Goal: Information Seeking & Learning: Get advice/opinions

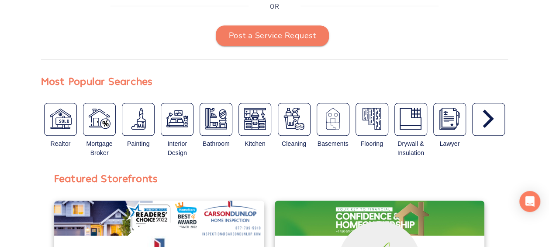
scroll to position [210, 0]
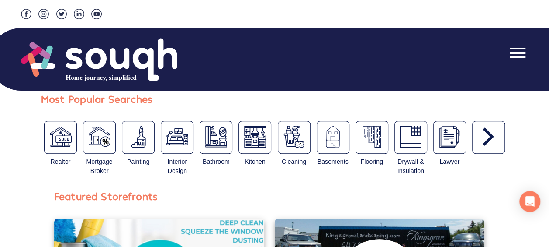
click at [490, 146] on icon "button" at bounding box center [488, 136] width 11 height 18
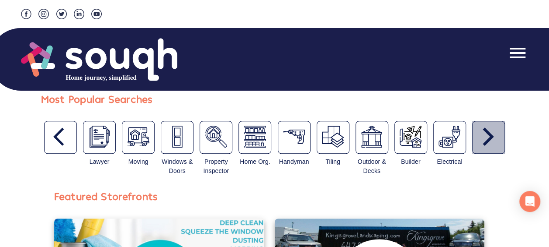
click at [491, 146] on icon "button" at bounding box center [488, 136] width 11 height 18
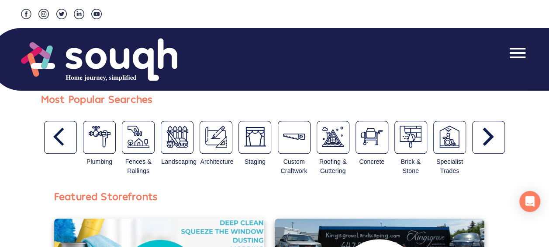
click at [489, 146] on icon "button" at bounding box center [488, 136] width 11 height 18
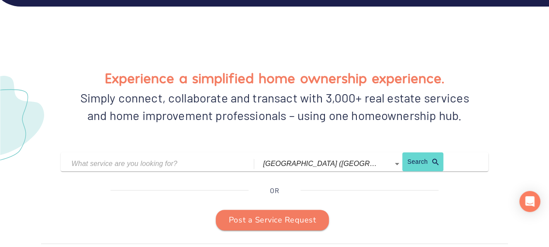
scroll to position [56, 0]
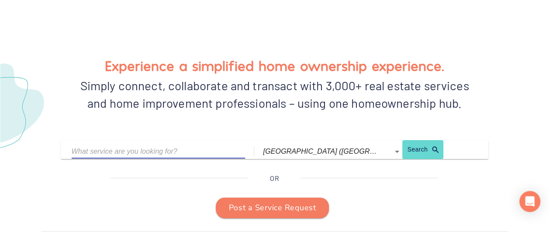
click at [101, 158] on input "text" at bounding box center [152, 151] width 161 height 14
type input "buying house"
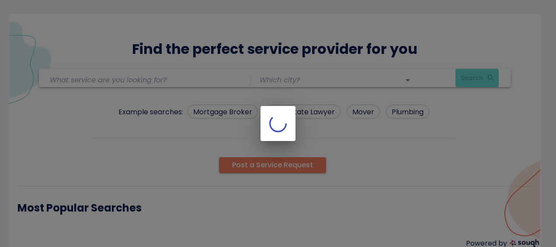
type input "buying house"
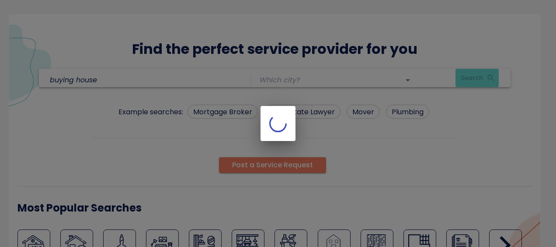
type input "[GEOGRAPHIC_DATA] ([GEOGRAPHIC_DATA])"
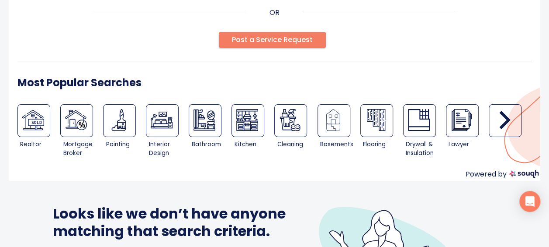
scroll to position [80, 0]
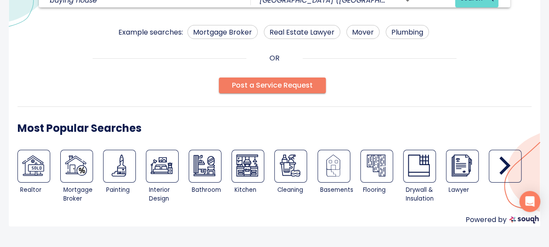
click at [502, 160] on icon "button" at bounding box center [505, 165] width 22 height 22
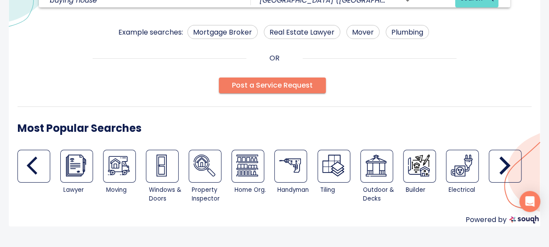
click at [502, 158] on icon "button" at bounding box center [505, 165] width 11 height 18
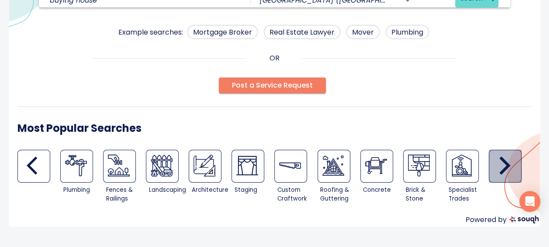
click at [503, 159] on icon "button" at bounding box center [505, 165] width 11 height 18
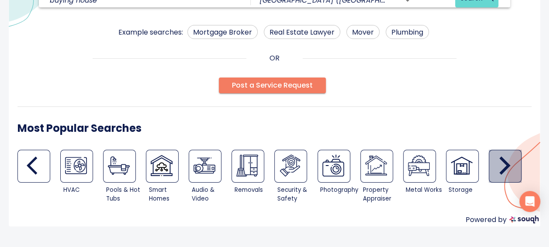
click at [503, 159] on icon "button" at bounding box center [505, 165] width 11 height 18
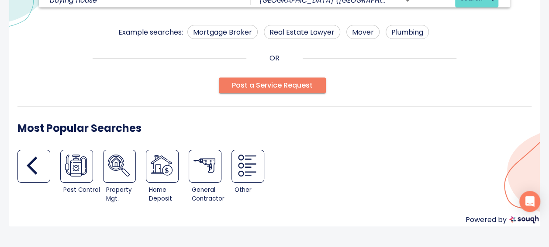
click at [31, 161] on icon "button" at bounding box center [32, 165] width 10 height 18
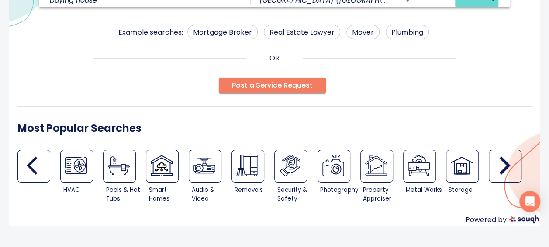
click at [32, 162] on icon "button" at bounding box center [32, 165] width 10 height 18
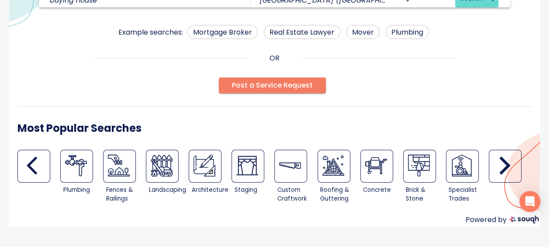
click at [38, 166] on icon "button" at bounding box center [38, 165] width 22 height 22
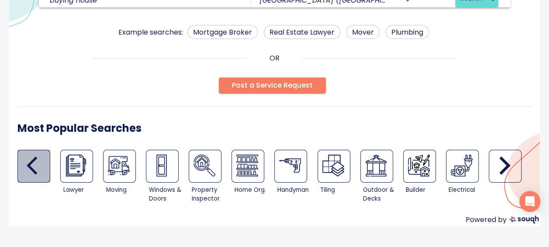
click at [29, 165] on icon "button" at bounding box center [32, 165] width 10 height 18
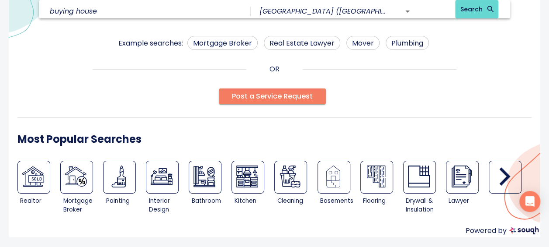
scroll to position [68, 0]
click at [94, 10] on input "buying house" at bounding box center [139, 12] width 179 height 14
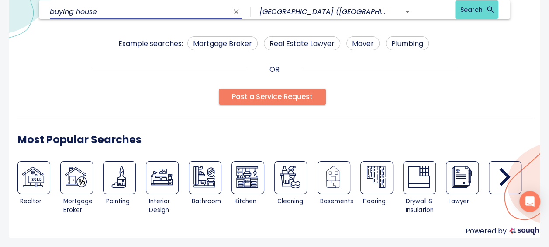
click at [99, 11] on input "buying house" at bounding box center [139, 12] width 179 height 14
type input "b"
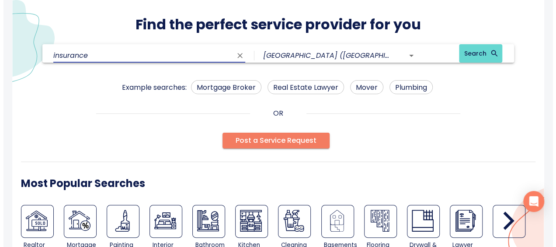
scroll to position [49, 0]
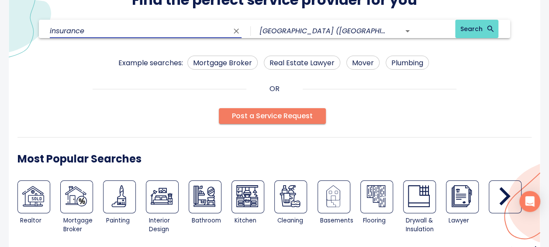
click at [502, 195] on icon "button" at bounding box center [505, 196] width 22 height 22
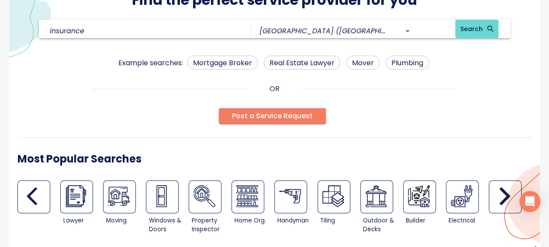
click at [502, 195] on icon "button" at bounding box center [505, 196] width 22 height 22
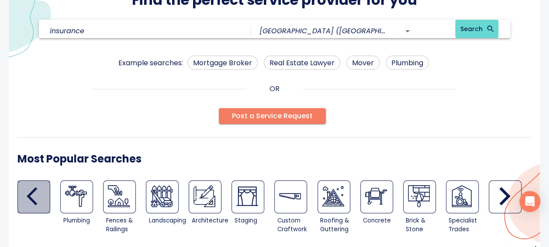
click at [35, 194] on icon "button" at bounding box center [38, 196] width 22 height 22
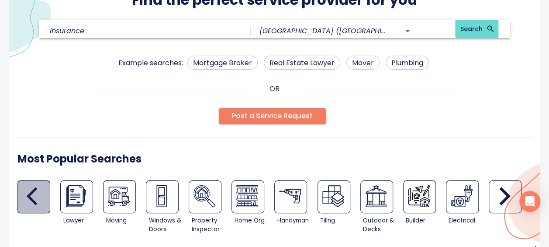
click at [35, 194] on icon "button" at bounding box center [38, 196] width 22 height 22
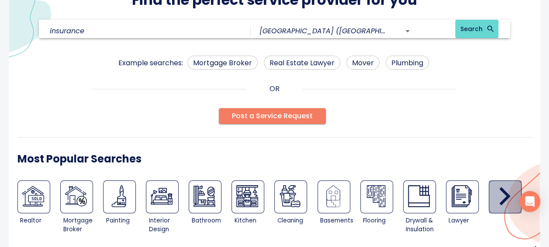
click at [510, 194] on icon "button" at bounding box center [505, 196] width 22 height 22
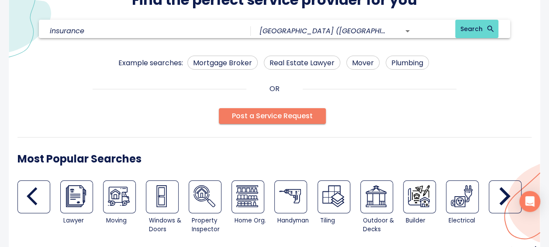
click at [510, 194] on icon "button" at bounding box center [505, 196] width 22 height 22
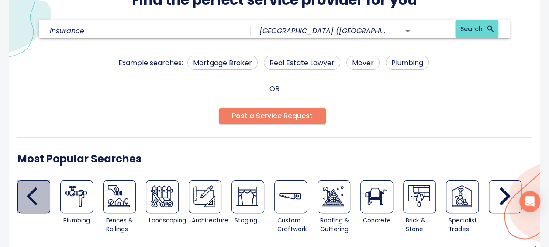
click at [35, 193] on icon "button" at bounding box center [38, 196] width 22 height 22
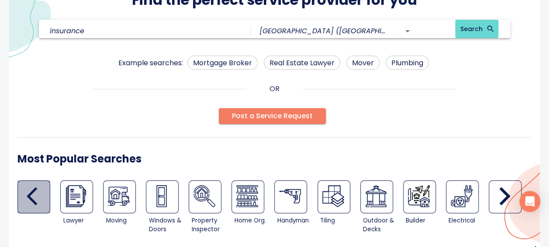
click at [35, 193] on icon "button" at bounding box center [38, 196] width 22 height 22
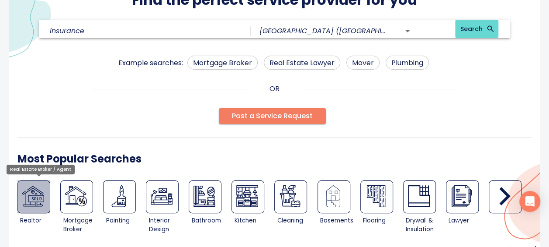
click at [34, 193] on img at bounding box center [33, 196] width 22 height 22
type input "Real Estate Broker / Agent"
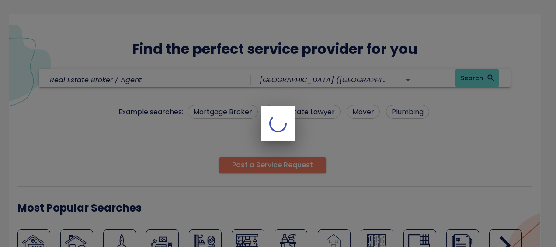
type input "[GEOGRAPHIC_DATA] ([GEOGRAPHIC_DATA])"
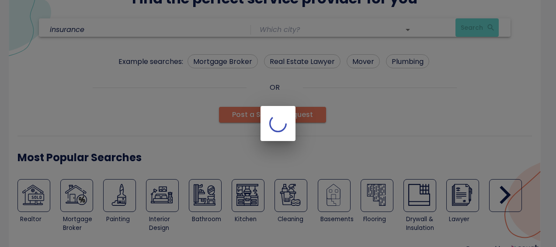
type input "[GEOGRAPHIC_DATA] ([GEOGRAPHIC_DATA])"
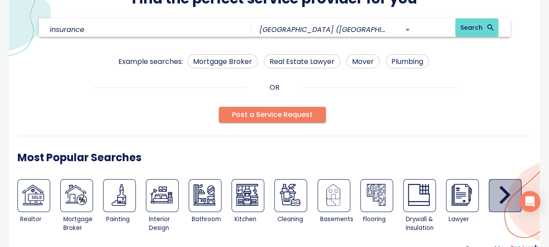
click at [502, 193] on icon "button" at bounding box center [505, 195] width 22 height 22
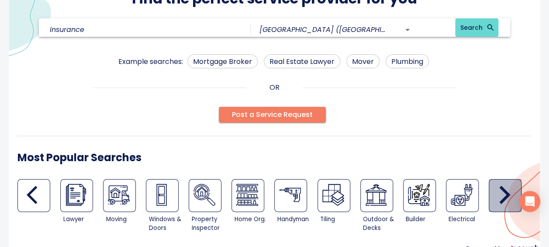
click at [502, 193] on icon "button" at bounding box center [505, 195] width 22 height 22
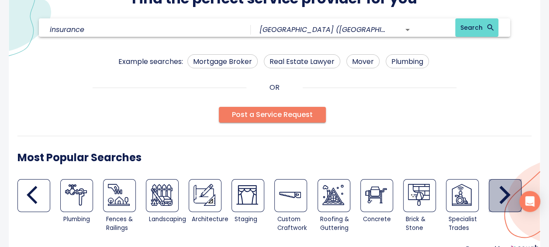
click at [502, 193] on icon "button" at bounding box center [505, 195] width 22 height 22
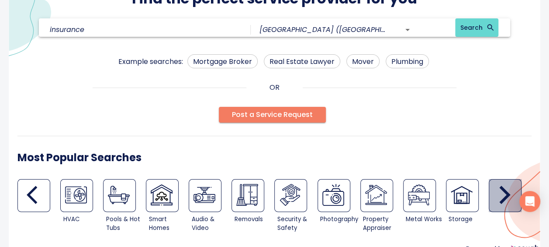
click at [502, 193] on icon "button" at bounding box center [505, 195] width 22 height 22
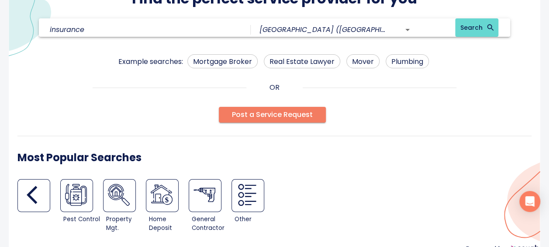
click at [33, 197] on icon "button" at bounding box center [38, 195] width 22 height 22
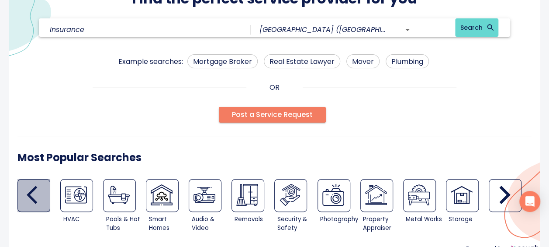
click at [33, 197] on icon "button" at bounding box center [38, 195] width 22 height 22
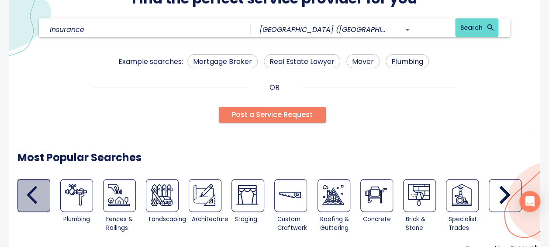
click at [33, 197] on icon "button" at bounding box center [38, 195] width 22 height 22
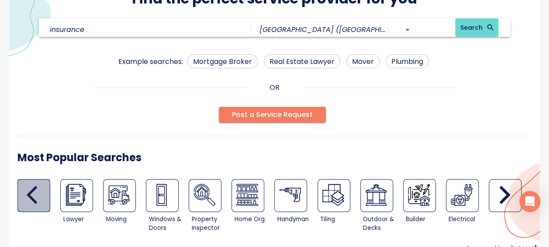
click at [27, 195] on icon "button" at bounding box center [38, 195] width 22 height 22
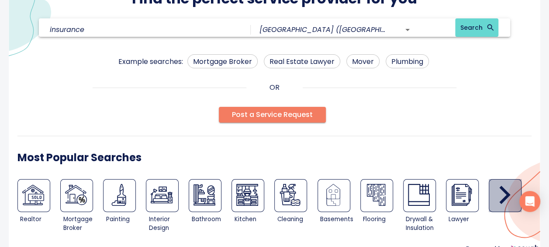
click at [507, 192] on icon "button" at bounding box center [505, 195] width 11 height 18
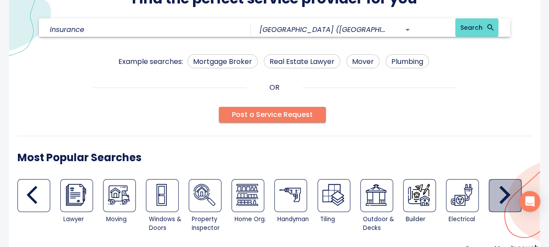
click at [507, 192] on icon "button" at bounding box center [505, 195] width 11 height 18
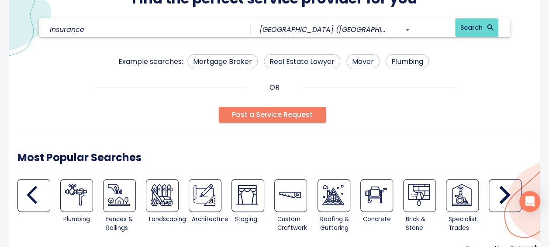
click at [507, 192] on icon "button" at bounding box center [505, 195] width 11 height 18
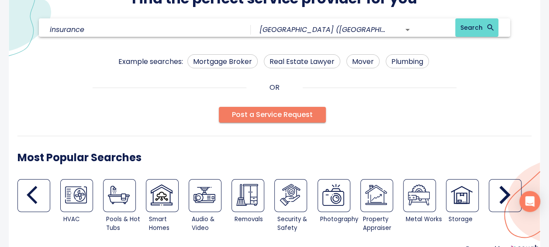
click at [435, 95] on div "Find the perfect service provider for you insurance toronto (Ontario) Search Ex…" at bounding box center [275, 110] width 532 height 292
click at [38, 195] on icon "button" at bounding box center [38, 195] width 22 height 22
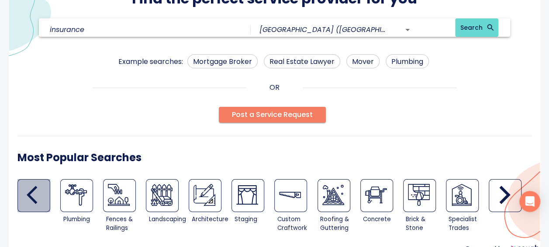
click at [38, 195] on icon "button" at bounding box center [38, 195] width 22 height 22
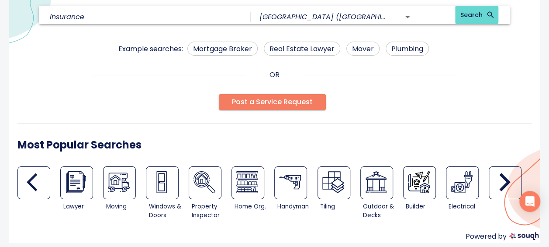
scroll to position [65, 0]
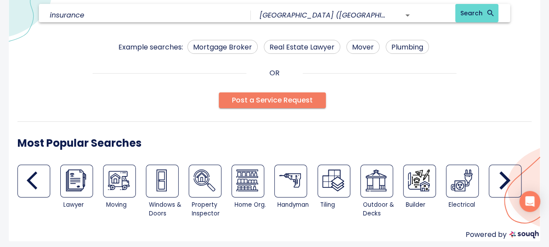
click at [502, 176] on icon "button" at bounding box center [505, 180] width 22 height 22
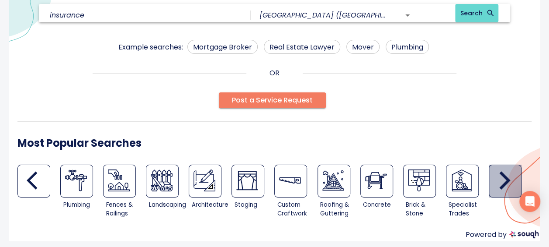
click at [502, 176] on icon "button" at bounding box center [505, 180] width 22 height 22
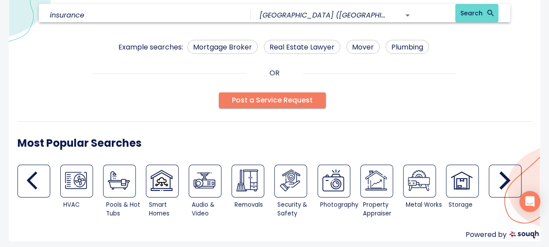
click at [502, 176] on icon "button" at bounding box center [505, 180] width 22 height 22
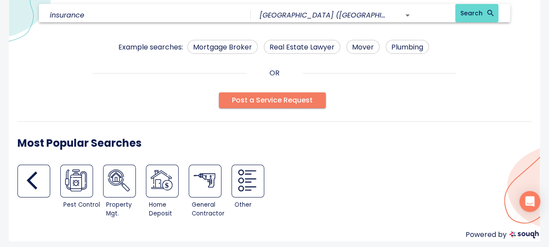
click at [30, 181] on icon "button" at bounding box center [32, 180] width 10 height 18
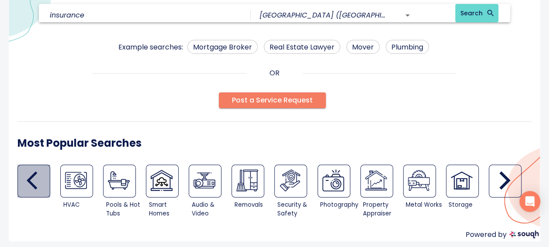
click at [30, 181] on icon "button" at bounding box center [32, 180] width 10 height 18
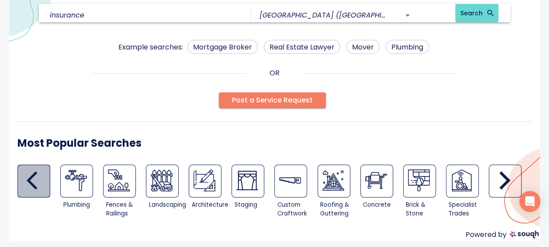
click at [30, 181] on icon "button" at bounding box center [32, 180] width 10 height 18
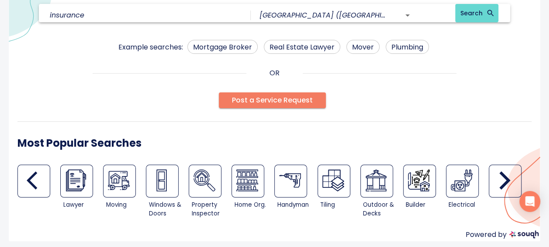
click at [30, 181] on icon "button" at bounding box center [32, 180] width 10 height 18
